Goal: Transaction & Acquisition: Obtain resource

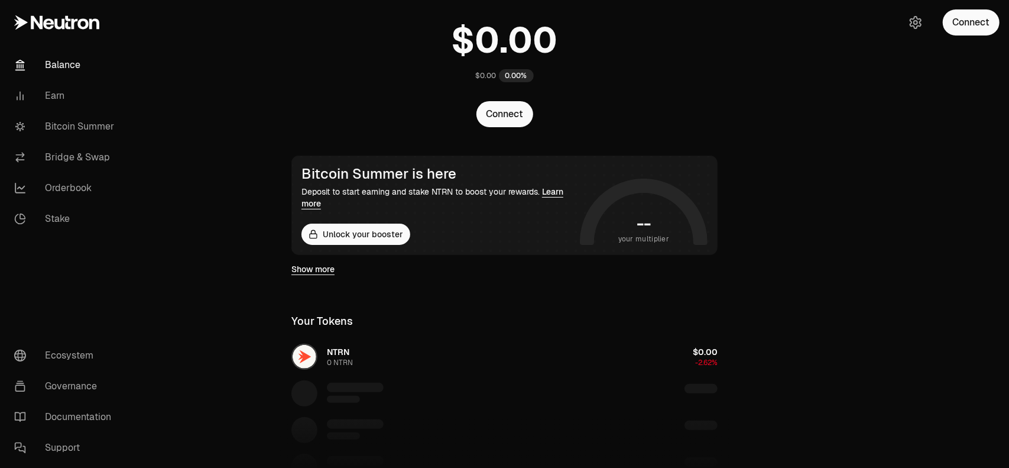
scroll to position [59, 0]
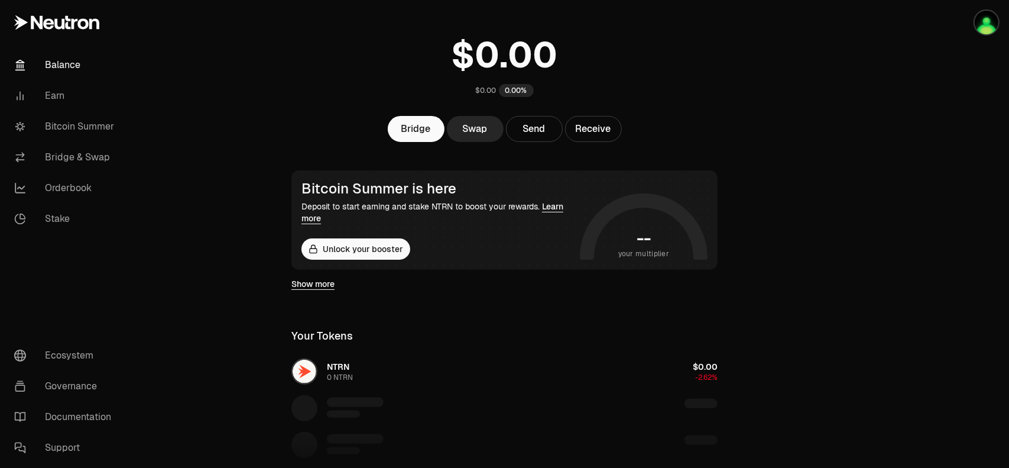
click at [834, 126] on main "$0.00 0.00% Bridge Swap Send Receive Bitcoin Summer is here Deposit to start ea…" at bounding box center [570, 339] width 877 height 796
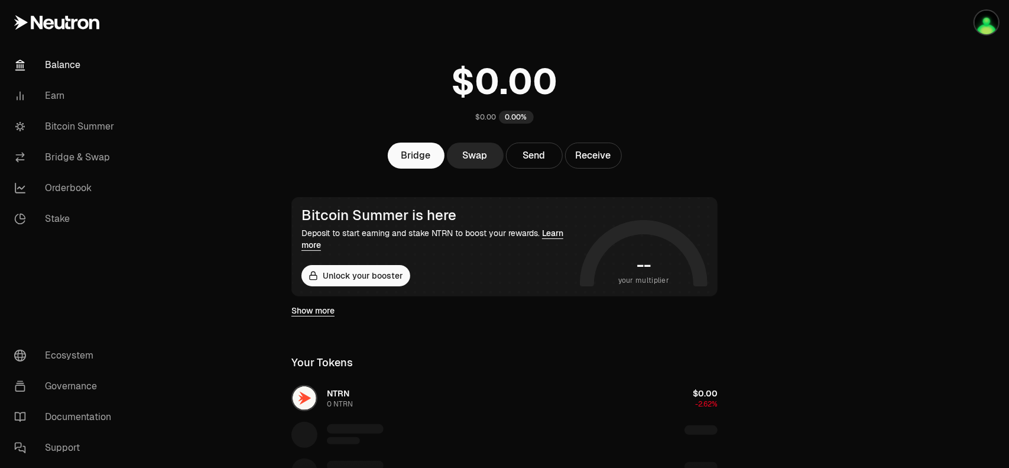
scroll to position [31, 0]
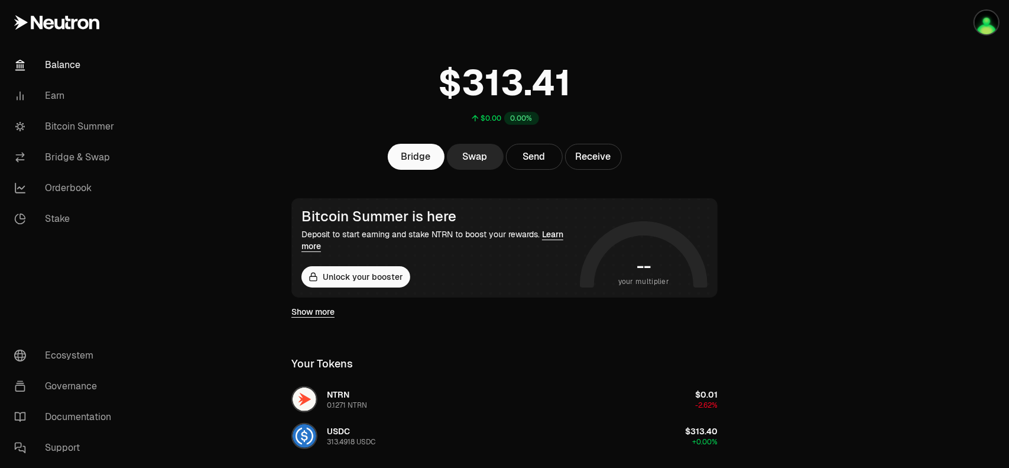
click at [806, 199] on main "$0.00 0.00% Bridge Swap Send Receive Bitcoin Summer is here Deposit to start ea…" at bounding box center [570, 312] width 877 height 686
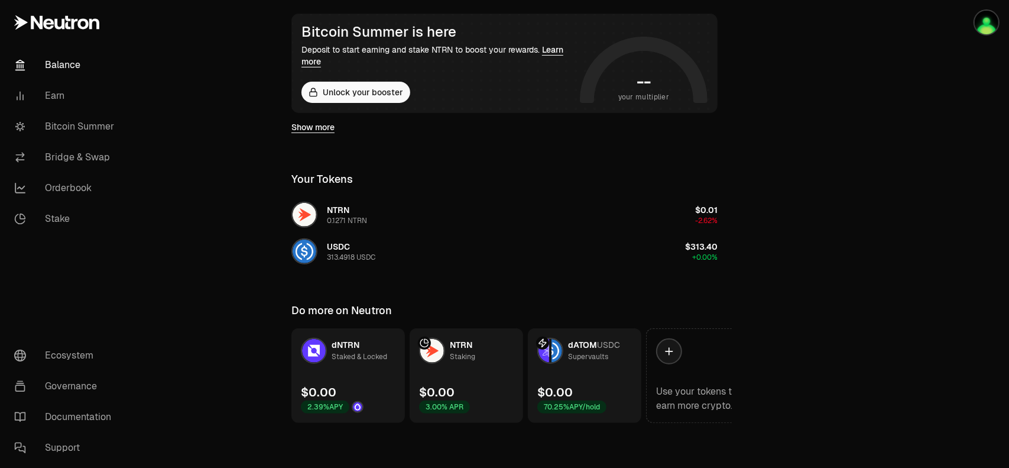
scroll to position [217, 0]
click at [88, 132] on link "Bitcoin Summer" at bounding box center [66, 126] width 123 height 31
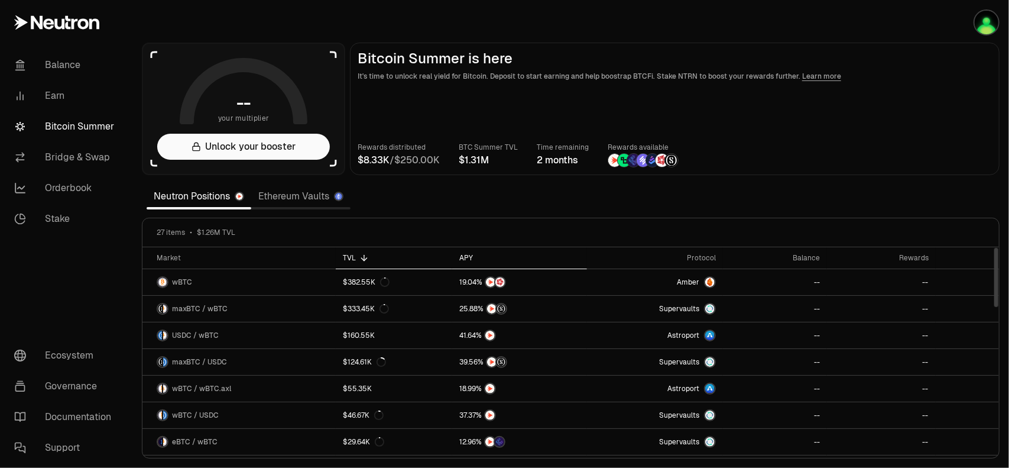
click at [466, 256] on div "APY" at bounding box center [519, 257] width 121 height 9
click at [289, 193] on link "Ethereum Vaults" at bounding box center [300, 196] width 99 height 24
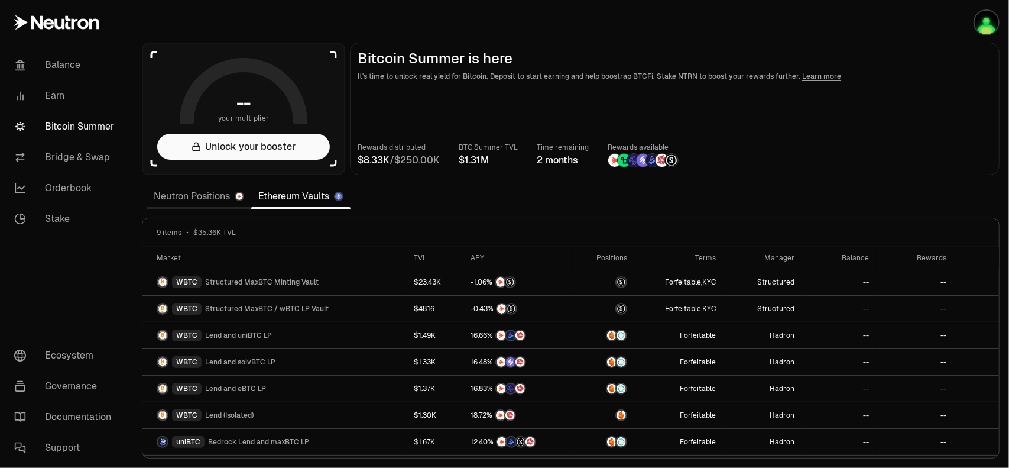
click at [175, 196] on link "Neutron Positions" at bounding box center [199, 196] width 105 height 24
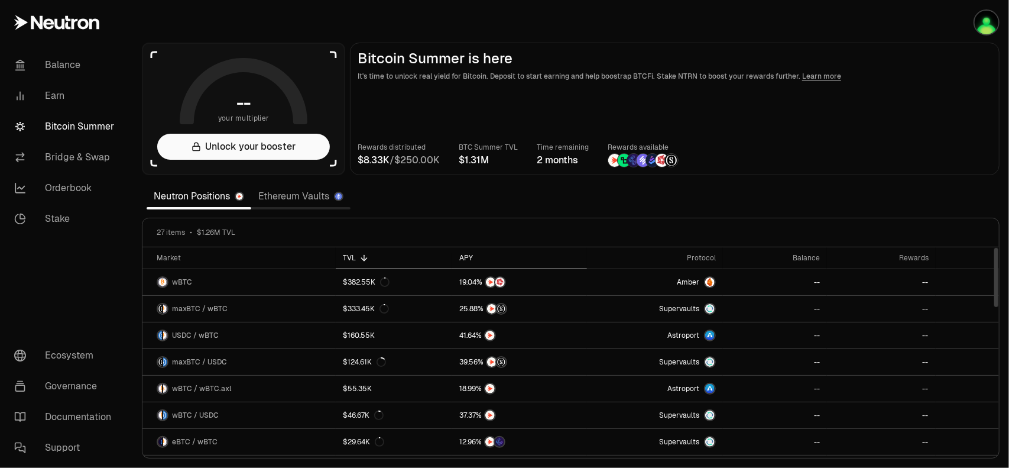
click at [467, 257] on div "APY" at bounding box center [519, 257] width 121 height 9
click at [63, 66] on link "Balance" at bounding box center [66, 65] width 123 height 31
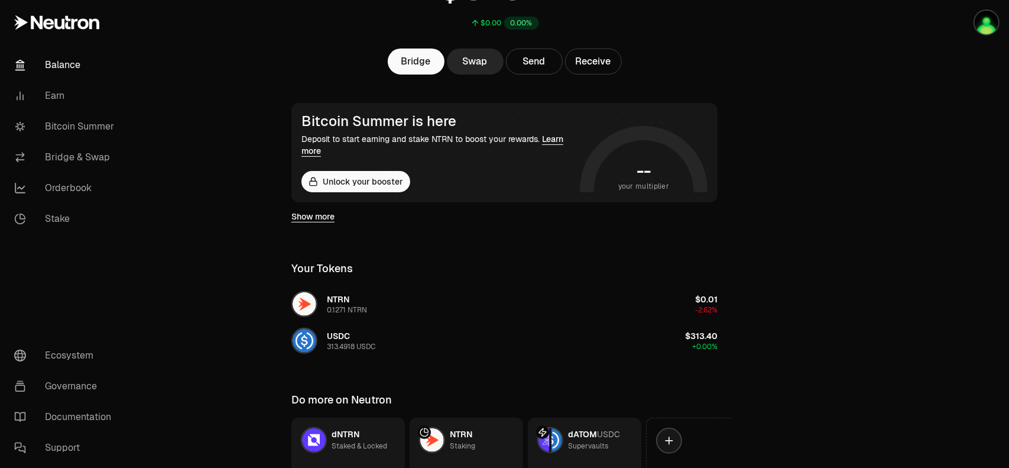
scroll to position [40, 0]
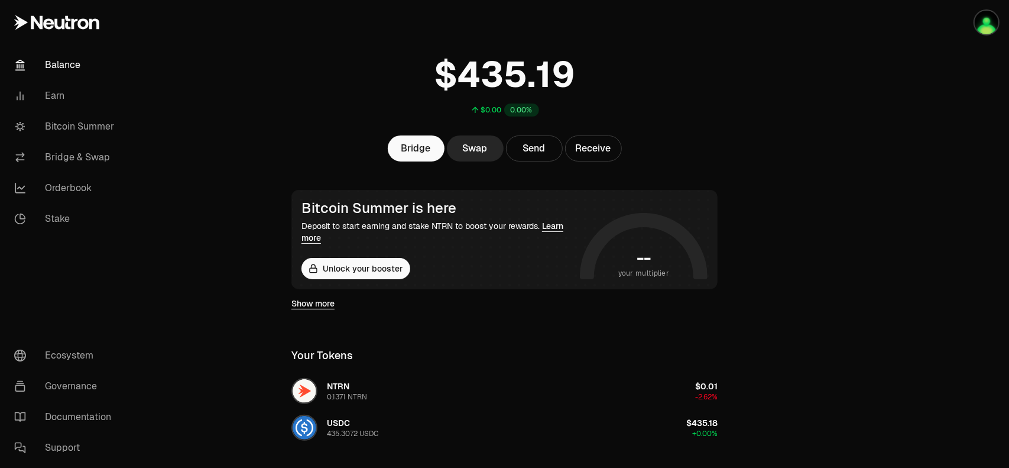
click at [787, 170] on main "$0.00 0.00% Bridge Swap Send Receive Bitcoin Summer is here Deposit to start ea…" at bounding box center [570, 303] width 877 height 686
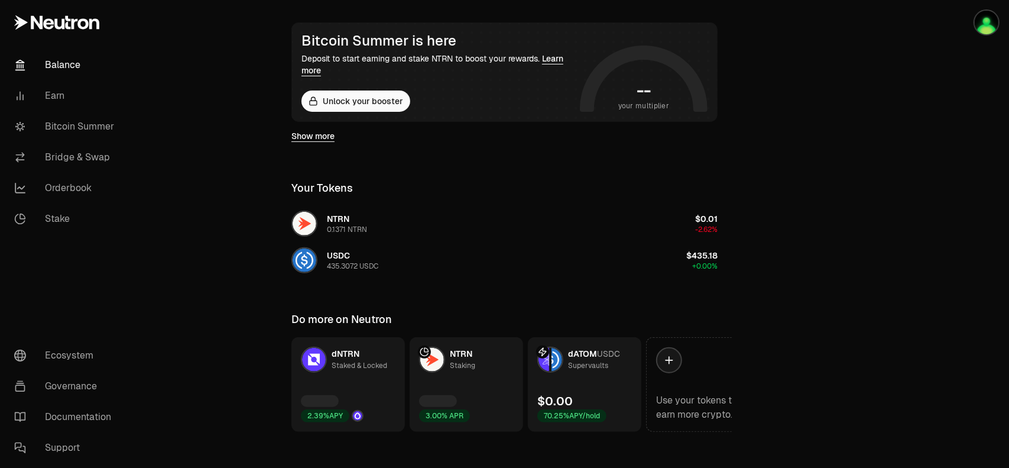
scroll to position [217, 0]
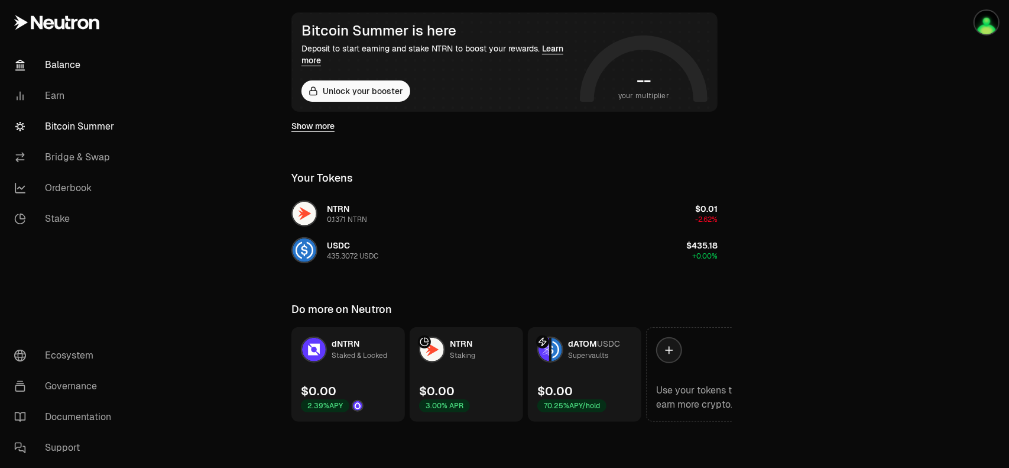
click at [86, 131] on link "Bitcoin Summer" at bounding box center [66, 126] width 123 height 31
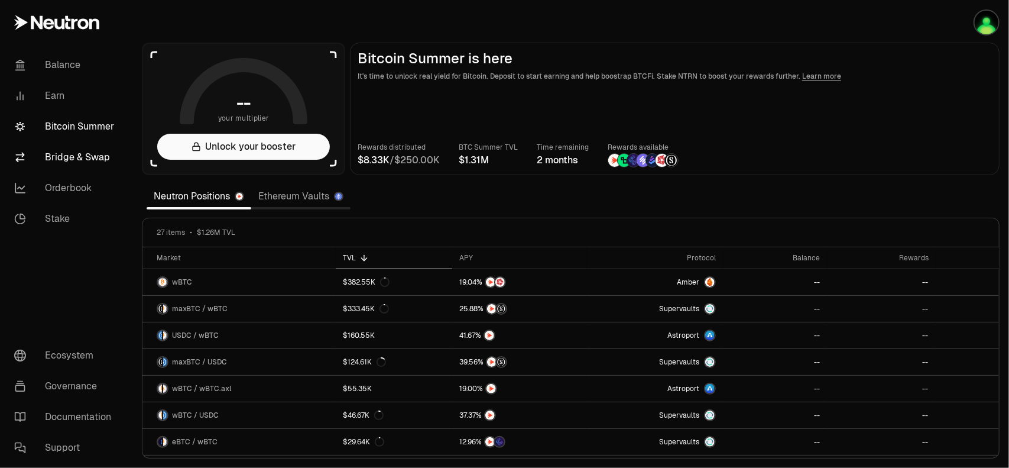
click at [78, 147] on link "Bridge & Swap" at bounding box center [66, 157] width 123 height 31
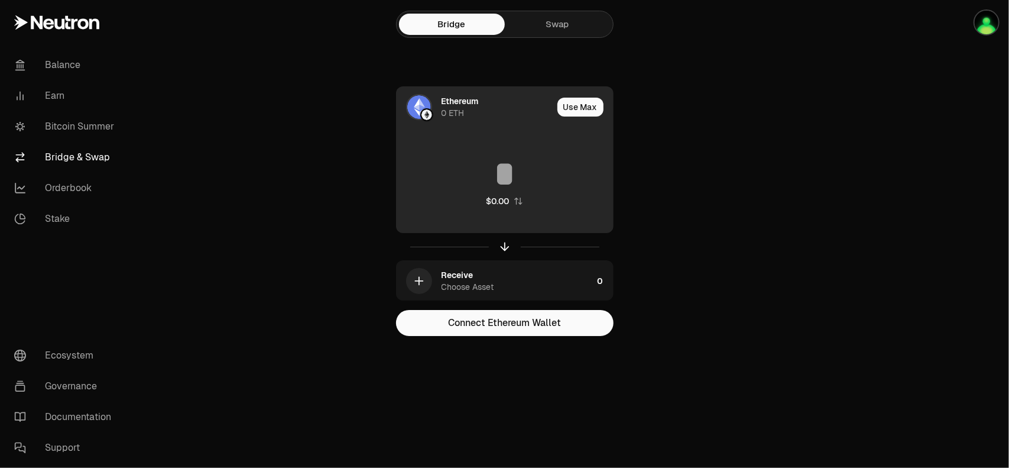
click at [448, 103] on div "Ethereum" at bounding box center [460, 101] width 37 height 12
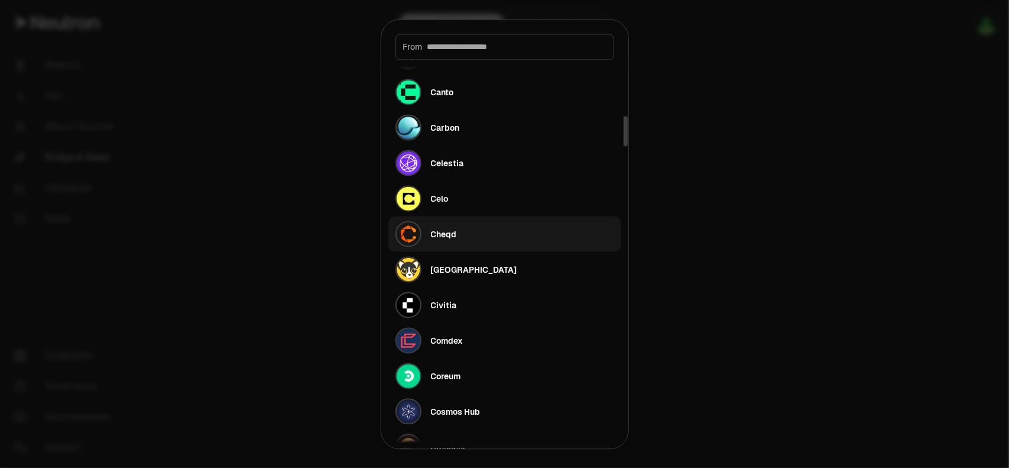
scroll to position [946, 0]
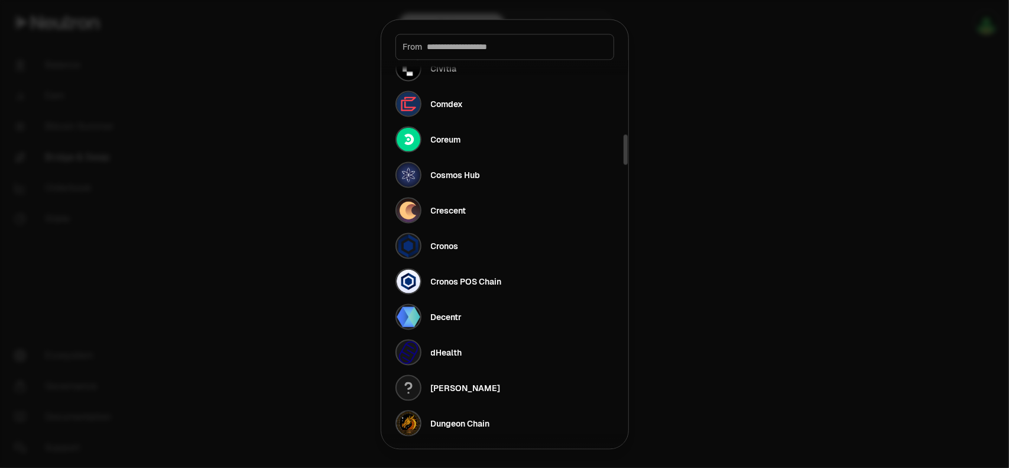
click at [727, 99] on div at bounding box center [504, 234] width 1009 height 468
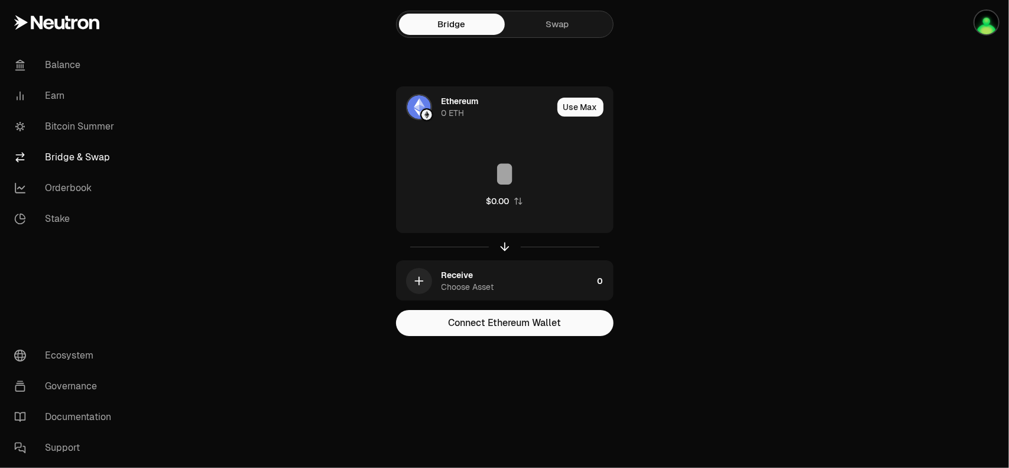
click at [555, 29] on link "Swap" at bounding box center [558, 24] width 106 height 21
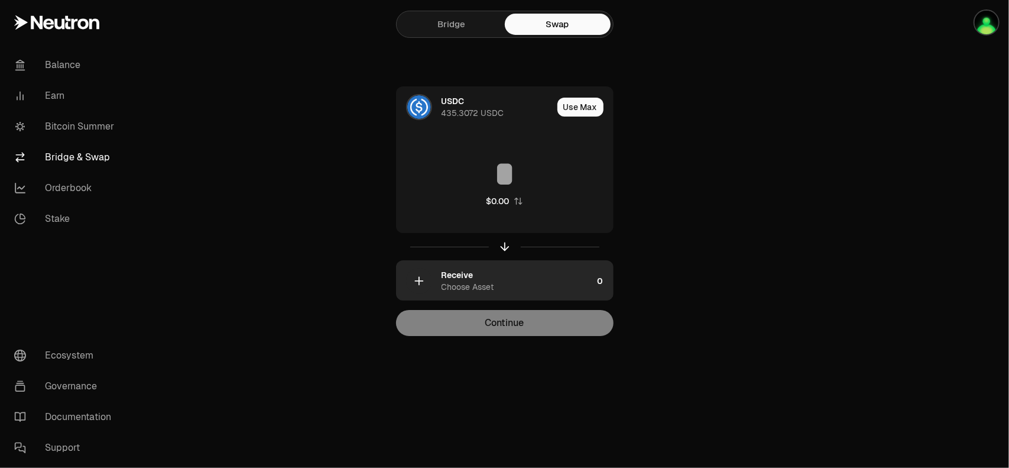
click at [454, 276] on div "Receive" at bounding box center [458, 275] width 32 height 12
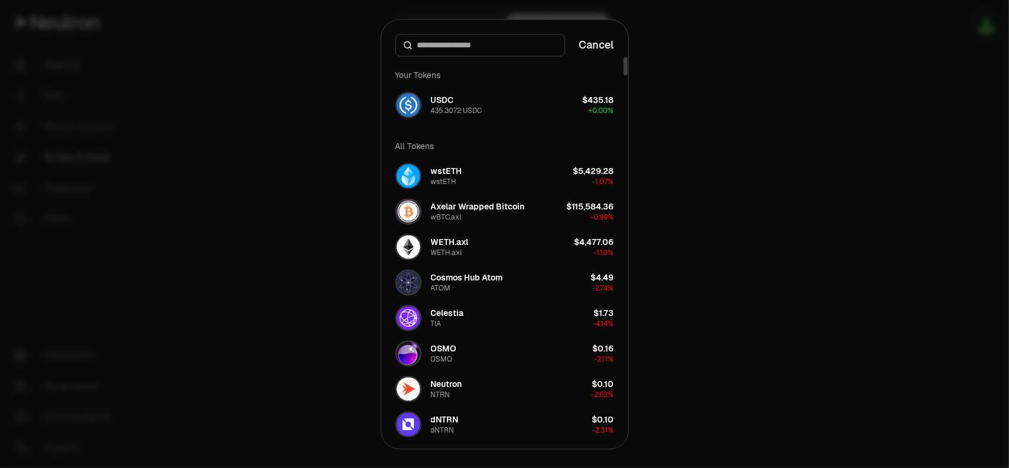
click at [597, 42] on button "Cancel" at bounding box center [596, 45] width 35 height 17
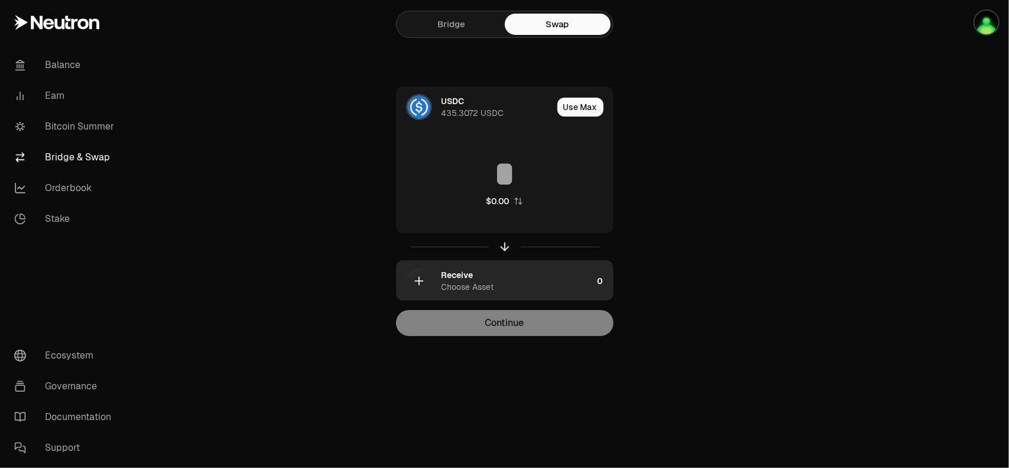
click at [458, 280] on div "Receive" at bounding box center [458, 275] width 32 height 12
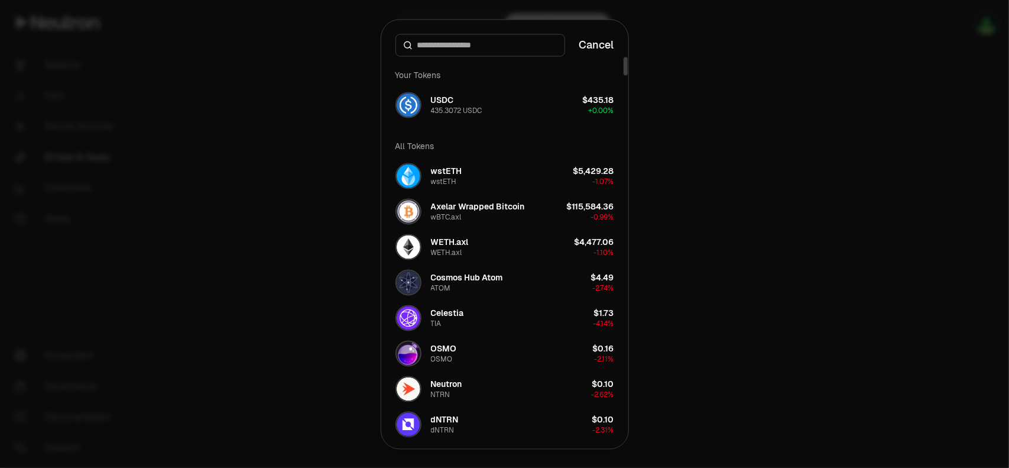
click at [600, 44] on button "Cancel" at bounding box center [596, 45] width 35 height 17
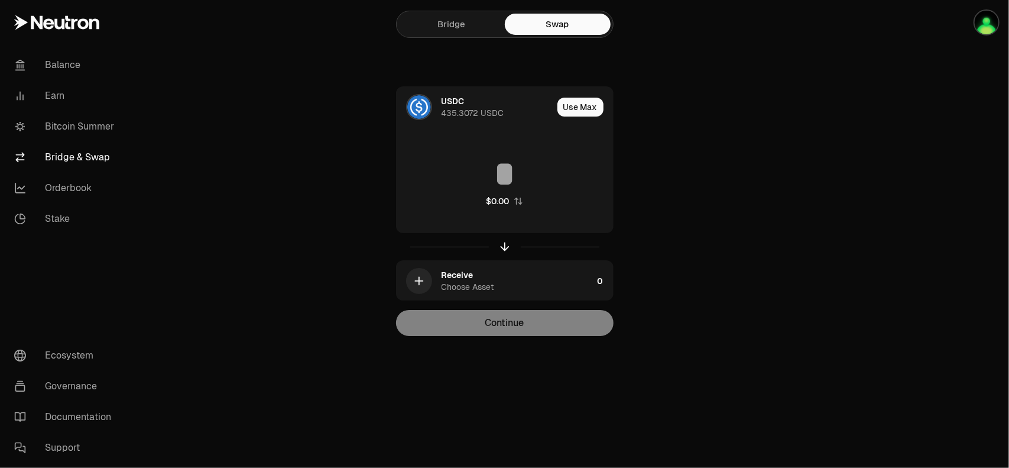
click at [448, 28] on link "Bridge" at bounding box center [452, 24] width 106 height 21
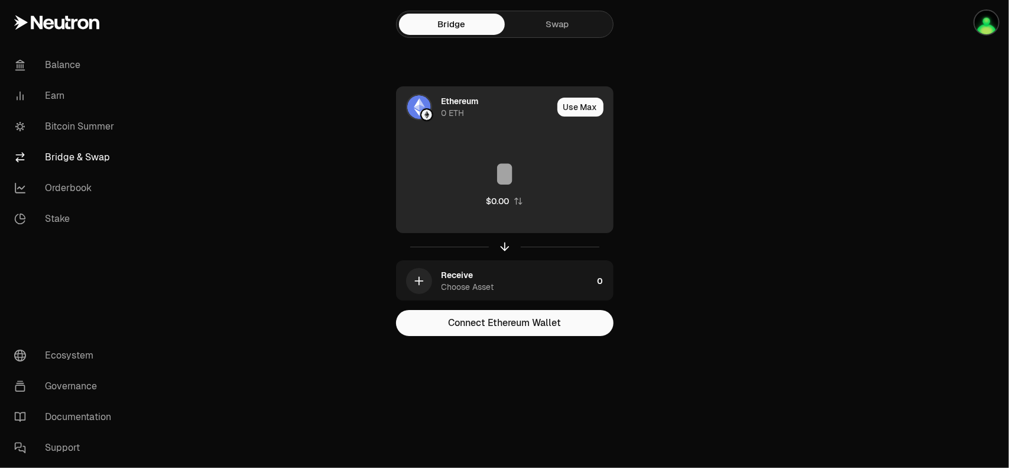
click at [464, 107] on div "0 ETH" at bounding box center [453, 113] width 23 height 12
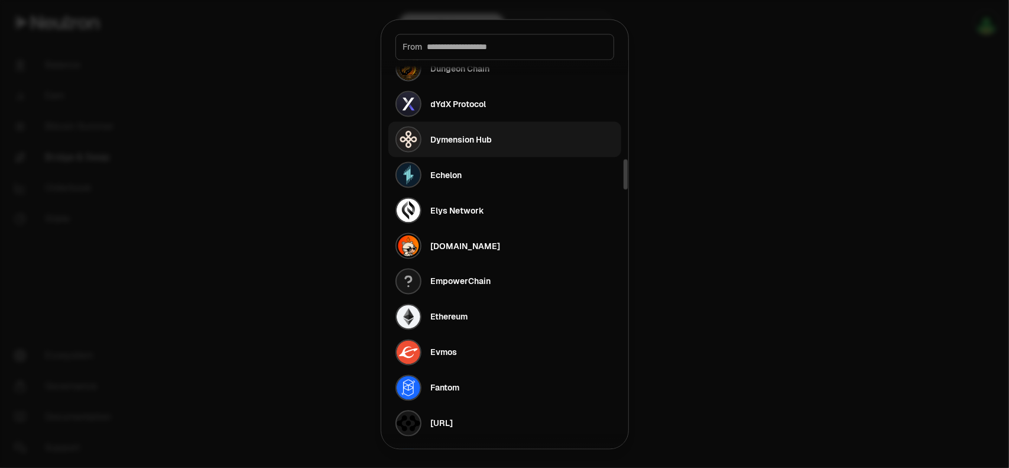
scroll to position [1242, 0]
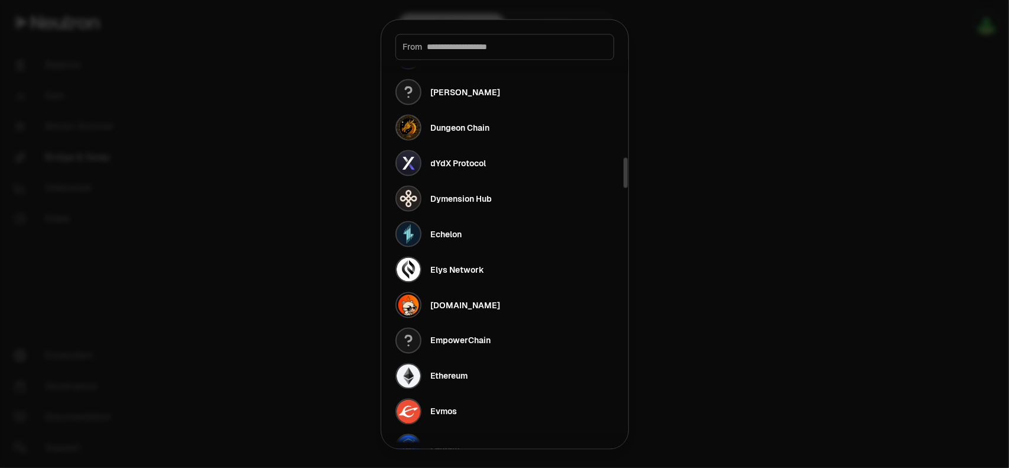
click at [670, 192] on div at bounding box center [504, 234] width 1009 height 468
